Goal: Task Accomplishment & Management: Complete application form

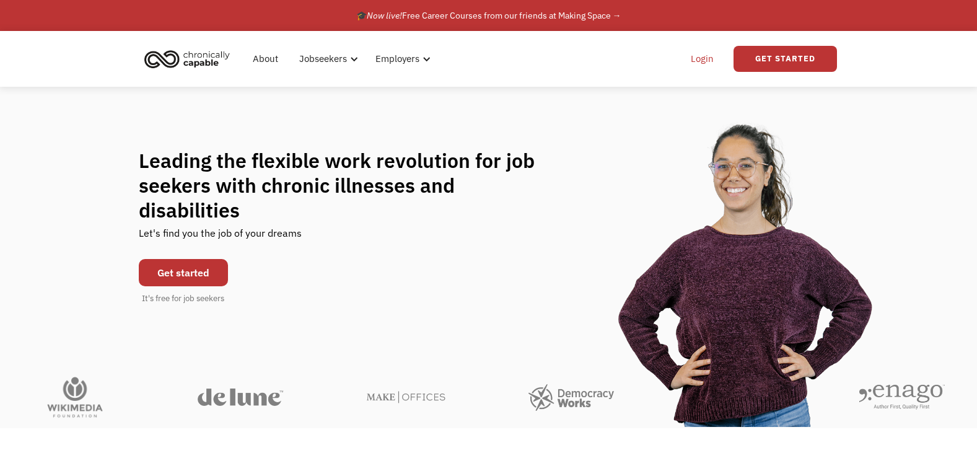
click at [700, 58] on link "Login" at bounding box center [702, 59] width 38 height 40
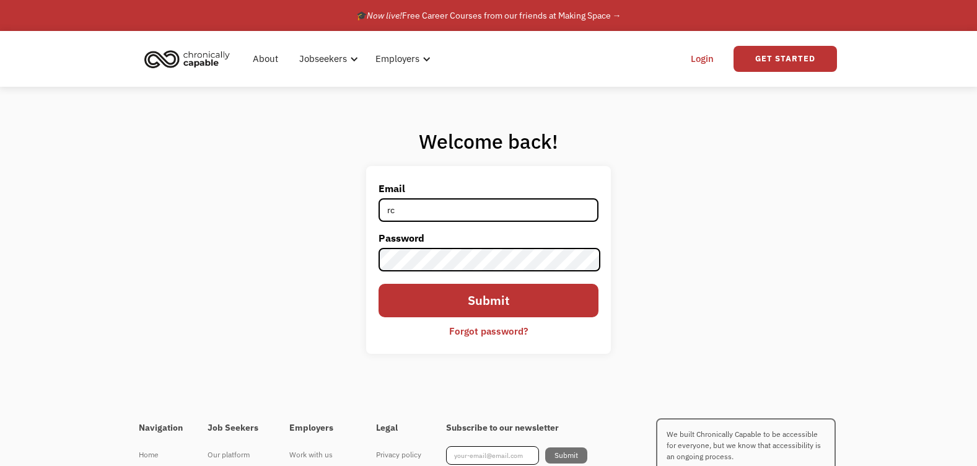
type input "[EMAIL_ADDRESS][DOMAIN_NAME]"
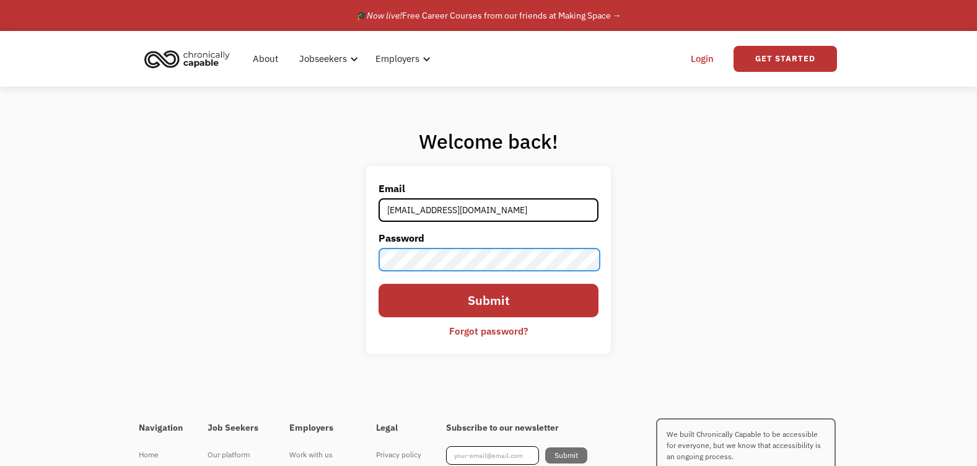
click at [378, 284] on input "Submit" at bounding box center [487, 300] width 219 height 33
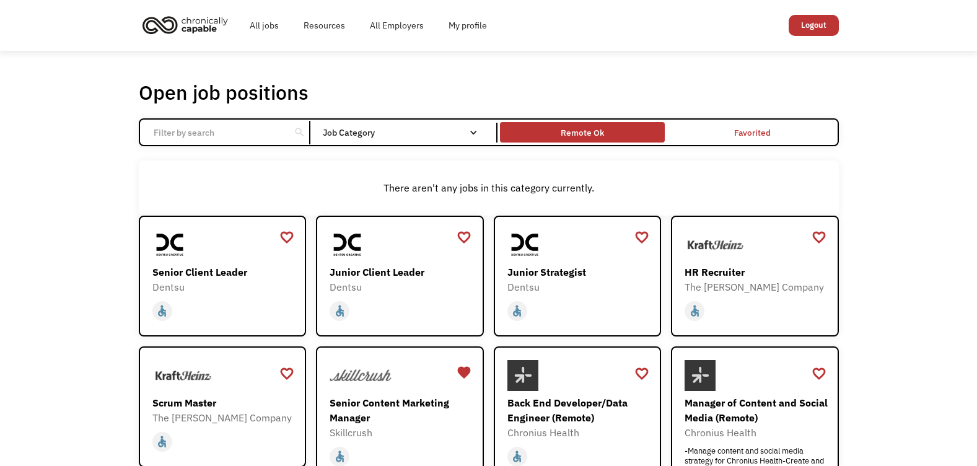
click at [597, 133] on div "Remote Ok" at bounding box center [581, 132] width 43 height 15
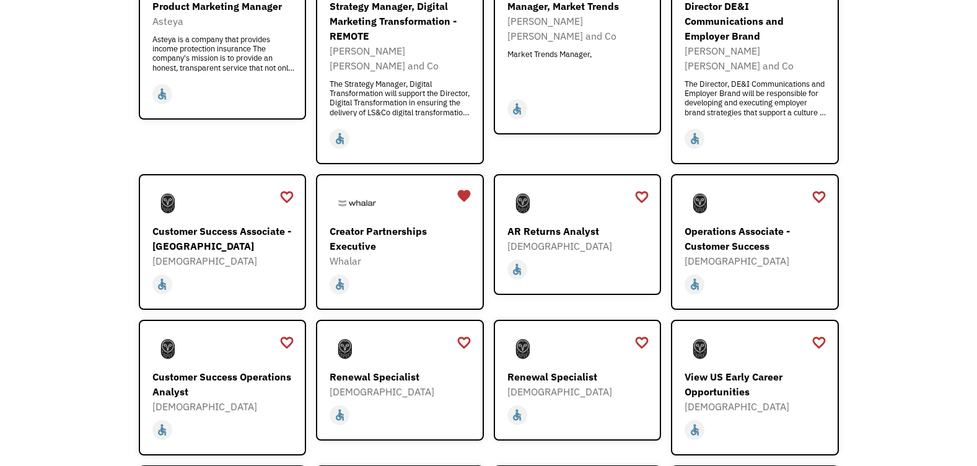
scroll to position [768, 0]
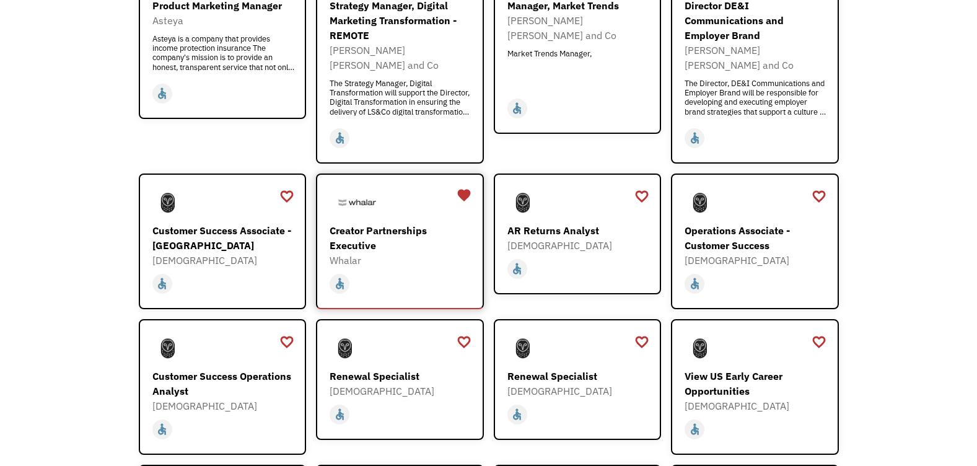
click at [411, 223] on div "Creator Partnerships Executive" at bounding box center [401, 238] width 144 height 30
click at [464, 186] on div "favorite" at bounding box center [463, 195] width 15 height 19
click at [35, 257] on div "Open job positions You have X liked items Search search Filter by category Admi…" at bounding box center [488, 228] width 977 height 1891
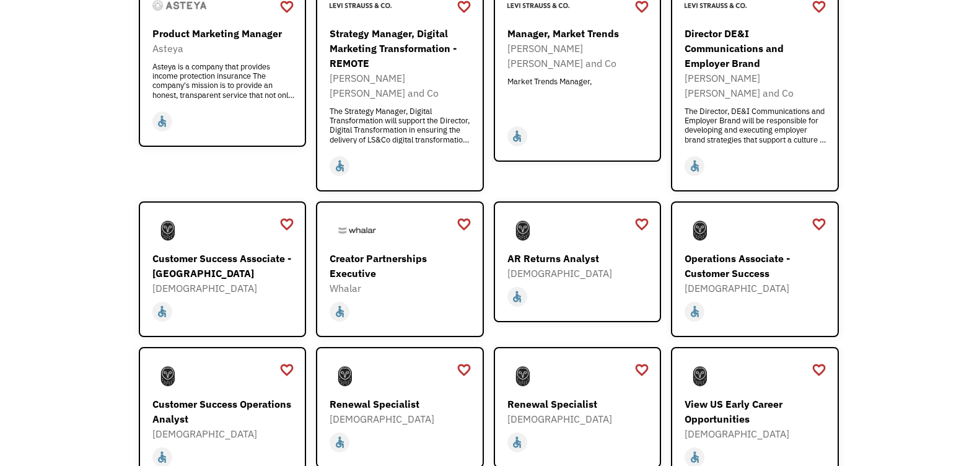
scroll to position [718, 0]
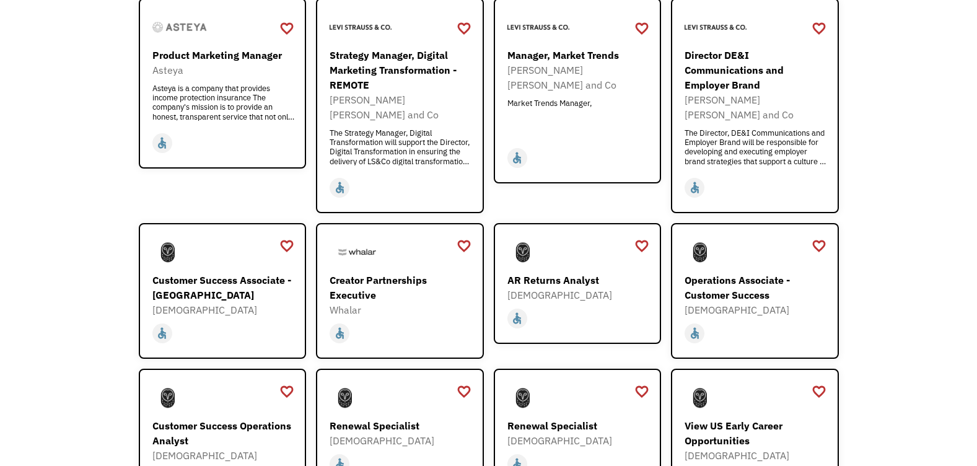
click at [102, 260] on div "Open job positions You have X liked items Search search Filter by category Admi…" at bounding box center [488, 277] width 977 height 1891
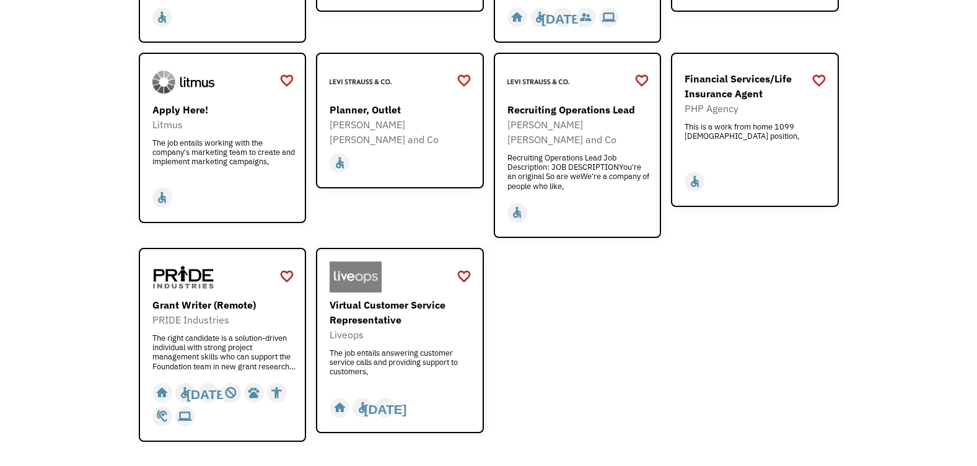
scroll to position [1511, 0]
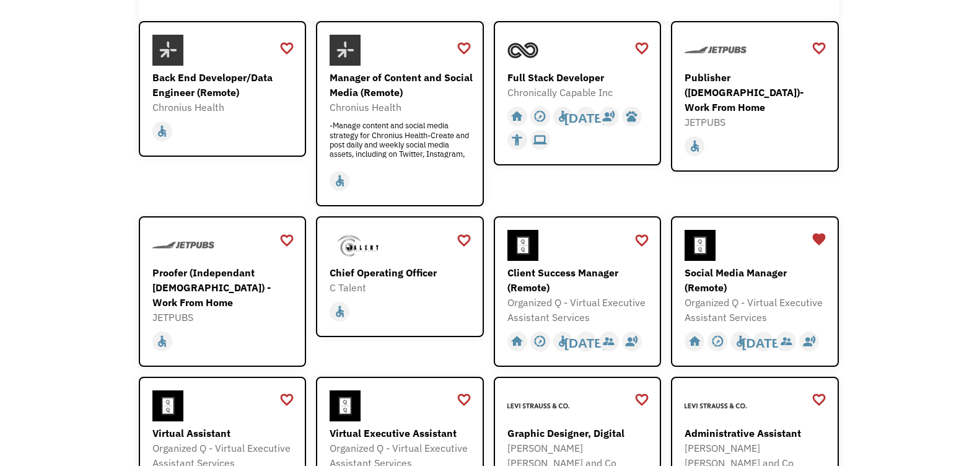
scroll to position [195, 0]
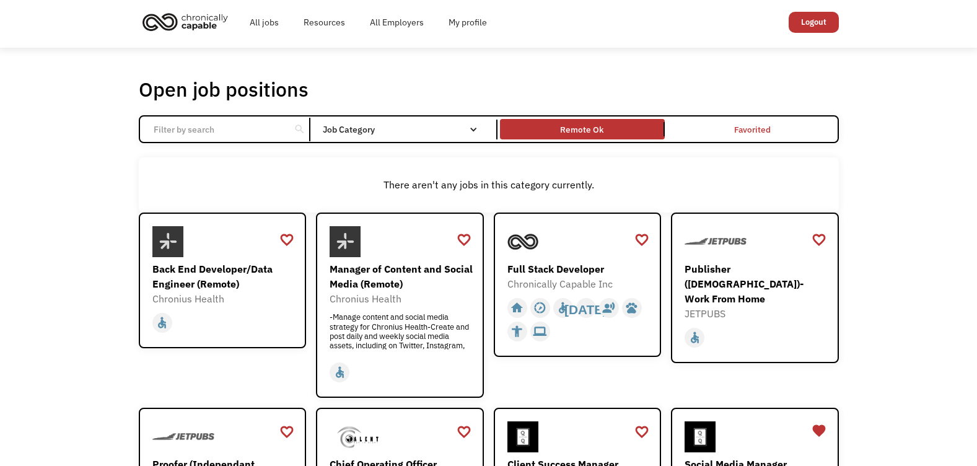
scroll to position [0, 0]
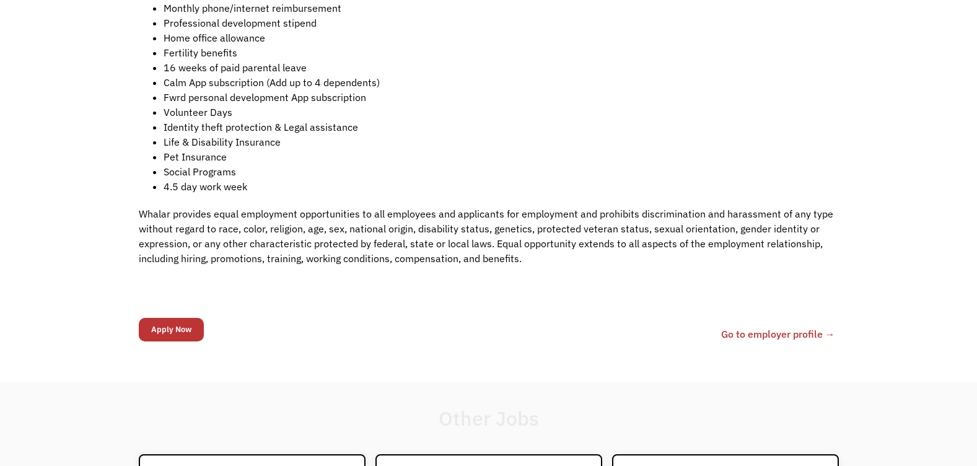
scroll to position [1784, 0]
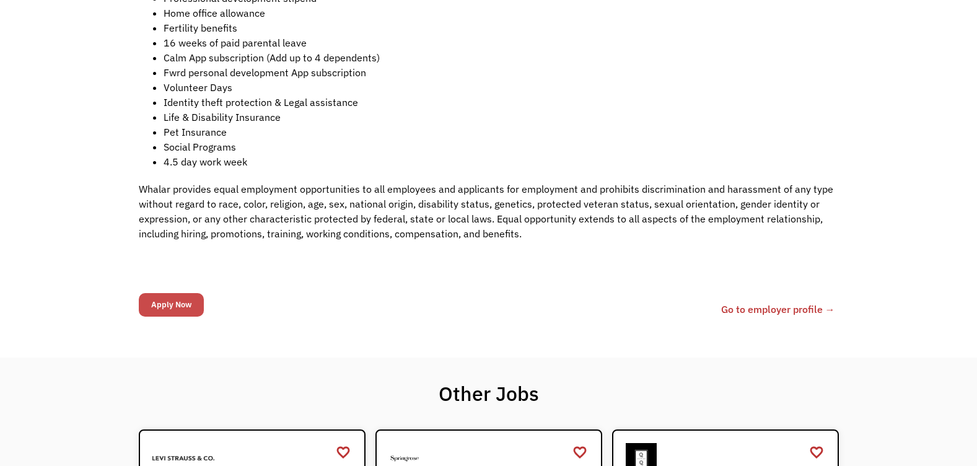
click at [172, 293] on input "Apply Now" at bounding box center [171, 305] width 65 height 24
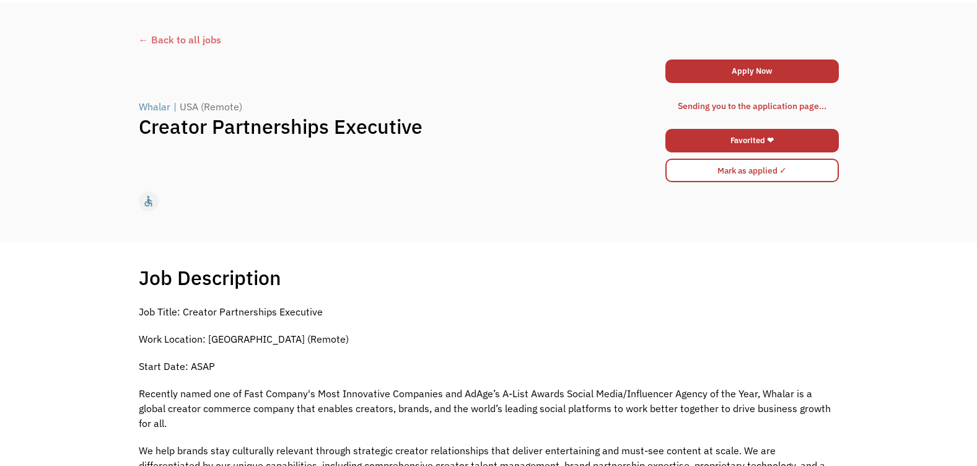
scroll to position [0, 0]
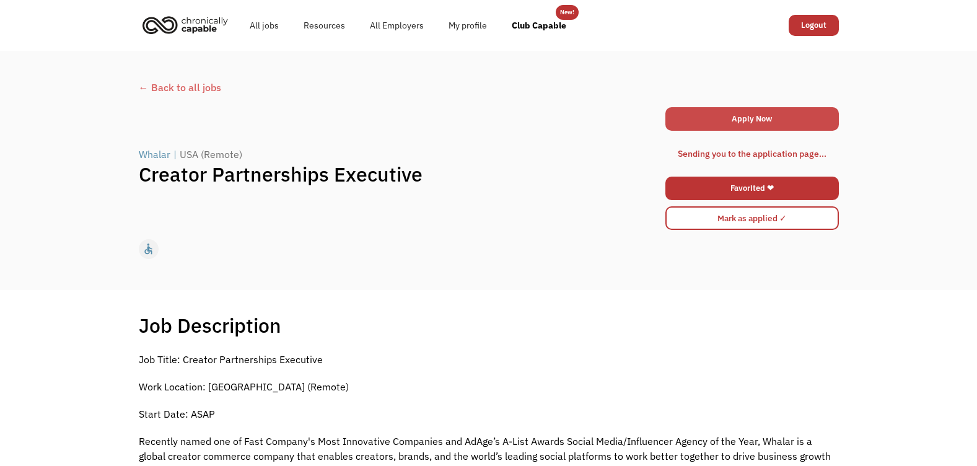
click at [749, 122] on link "Apply Now" at bounding box center [751, 119] width 173 height 24
